Goal: Information Seeking & Learning: Learn about a topic

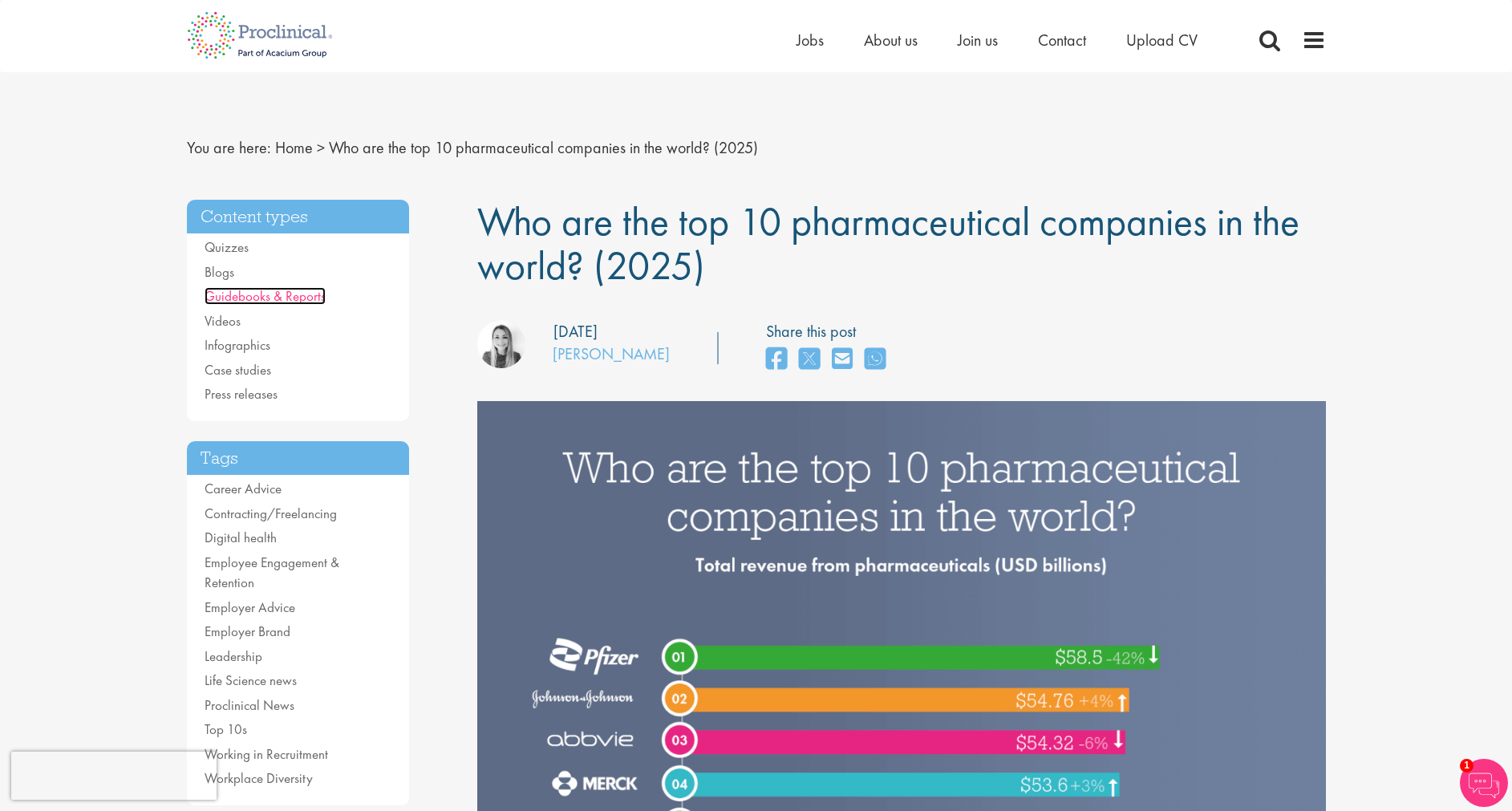
click at [268, 297] on link "Guidebooks & Reports" at bounding box center [265, 296] width 121 height 17
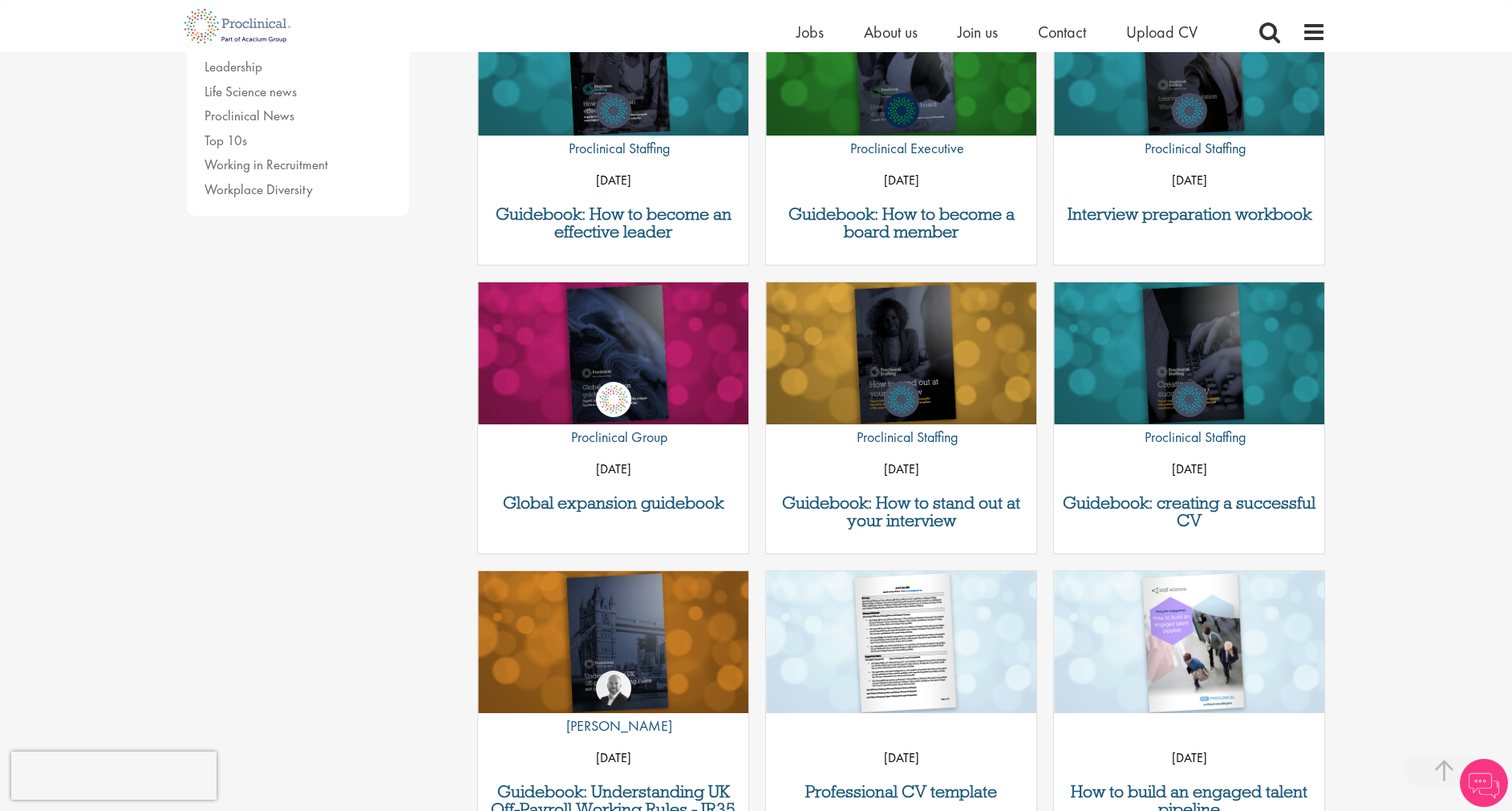
scroll to position [602, 0]
